Goal: Transaction & Acquisition: Purchase product/service

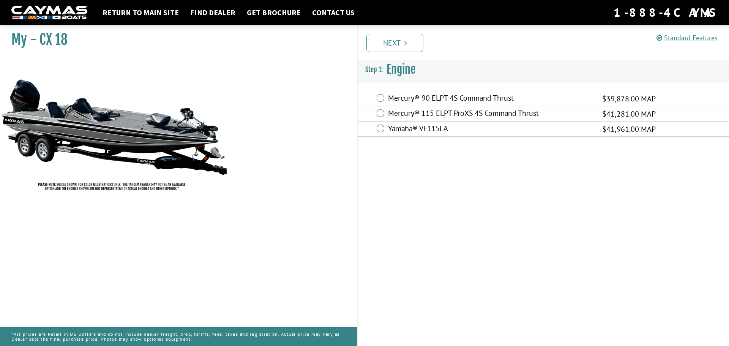
drag, startPoint x: 129, startPoint y: 134, endPoint x: 612, endPoint y: 181, distance: 484.7
drag, startPoint x: 612, startPoint y: 181, endPoint x: 439, endPoint y: 190, distance: 173.3
click at [441, 196] on div "Standard Features Standard Features CAYMAS CX 18 SPECIFICATIONS Length – 18’ 6”…" at bounding box center [550, 184] width 372 height 324
click at [384, 129] on div "Yamaha® VF115LA $41,961.00 MAP" at bounding box center [542, 128] width 371 height 15
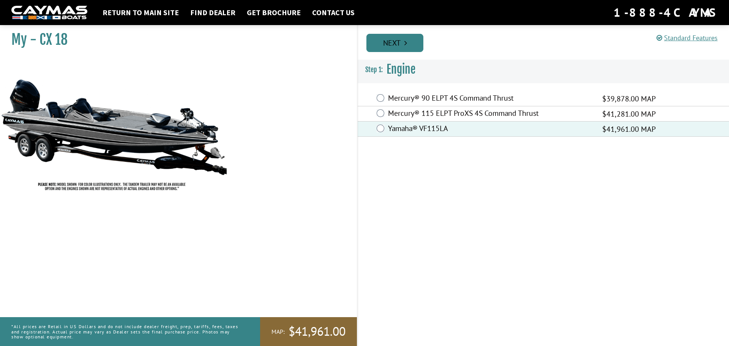
click at [415, 50] on link "Next" at bounding box center [394, 43] width 57 height 18
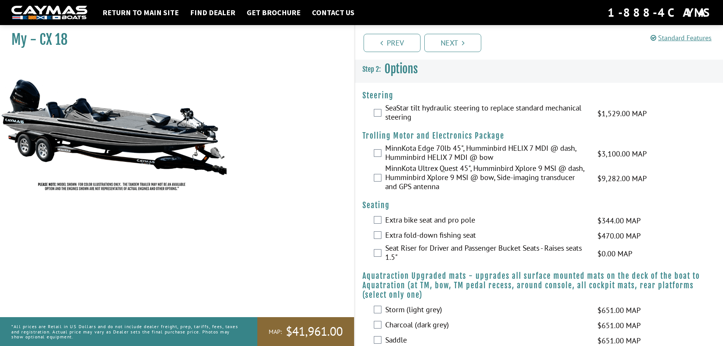
click at [372, 112] on div "SeaStar tilt hydraulic steering to replace standard mechanical steering $1,529.…" at bounding box center [539, 113] width 368 height 20
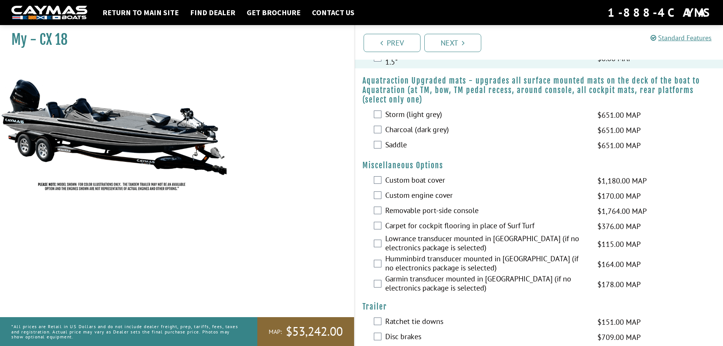
scroll to position [254, 0]
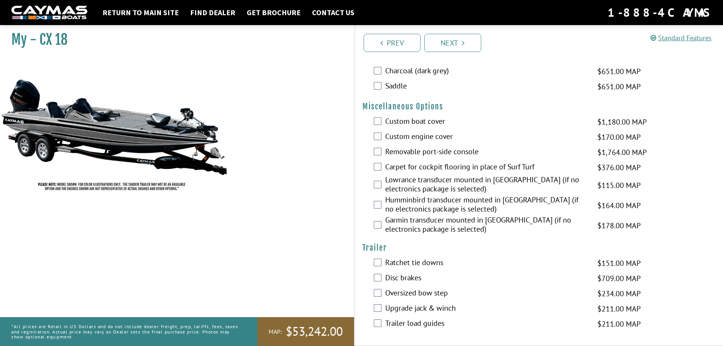
click at [381, 276] on div "Disc brakes $709.00 MAP $837.00 MSRP" at bounding box center [539, 278] width 368 height 15
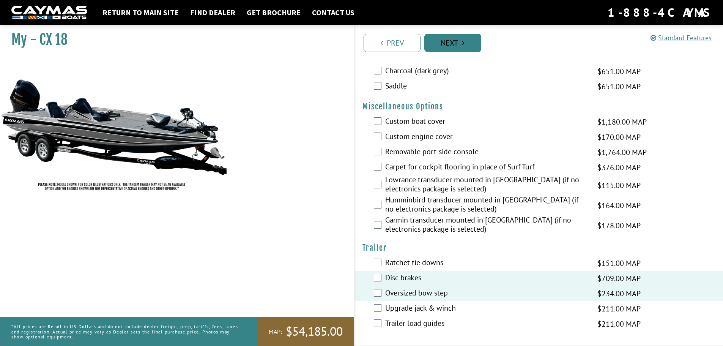
click at [468, 45] on link "Next" at bounding box center [452, 43] width 57 height 18
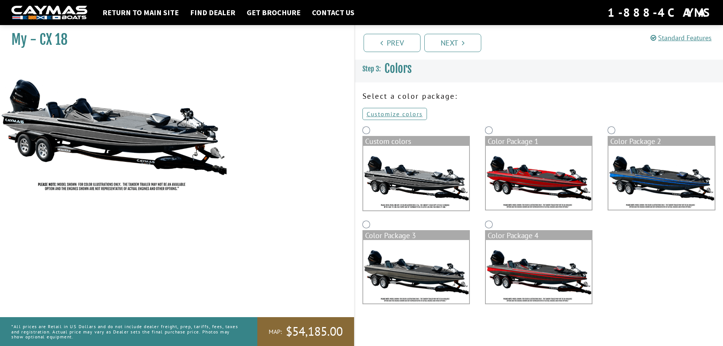
scroll to position [0, 0]
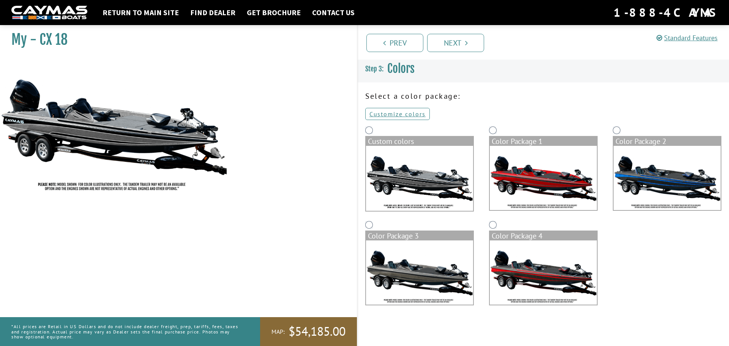
click at [645, 183] on img at bounding box center [666, 178] width 107 height 64
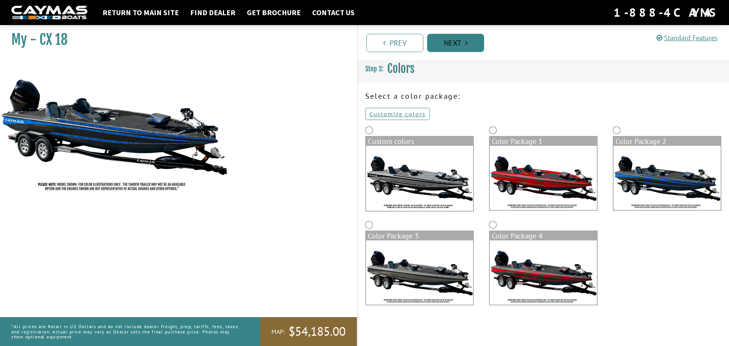
click at [470, 47] on link "Next" at bounding box center [455, 43] width 57 height 18
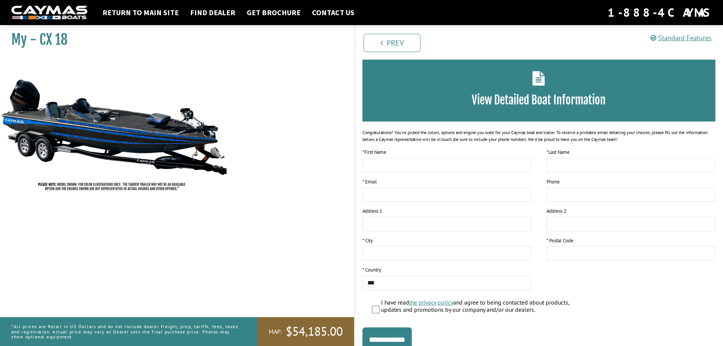
scroll to position [62, 0]
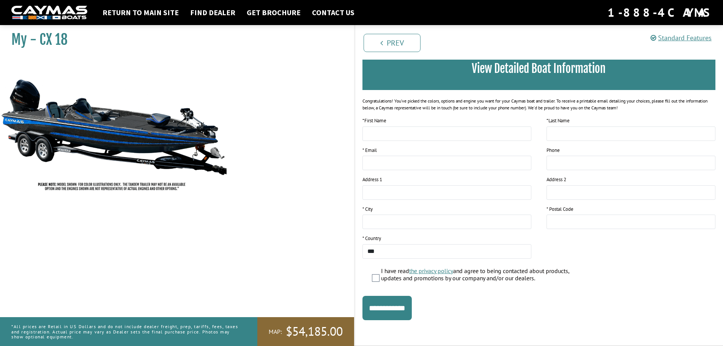
drag, startPoint x: 168, startPoint y: 152, endPoint x: 182, endPoint y: 146, distance: 15.3
drag, startPoint x: 182, startPoint y: 146, endPoint x: 226, endPoint y: 96, distance: 66.4
click at [226, 96] on img at bounding box center [114, 127] width 228 height 138
